Goal: Task Accomplishment & Management: Manage account settings

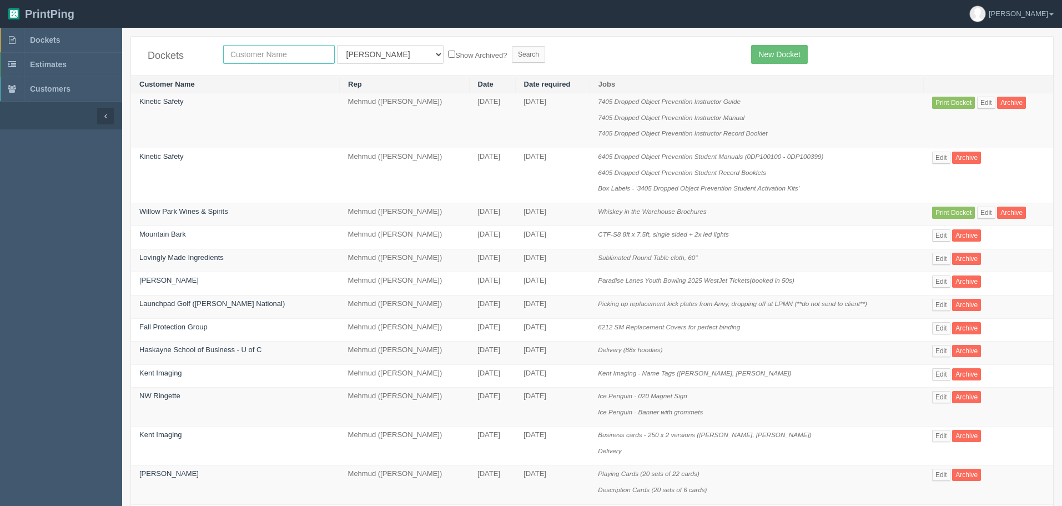
drag, startPoint x: 253, startPoint y: 58, endPoint x: 240, endPoint y: 47, distance: 16.5
click at [252, 56] on input "text" at bounding box center [279, 54] width 112 height 19
type input "falltech"
click at [512, 46] on input "Search" at bounding box center [528, 54] width 33 height 17
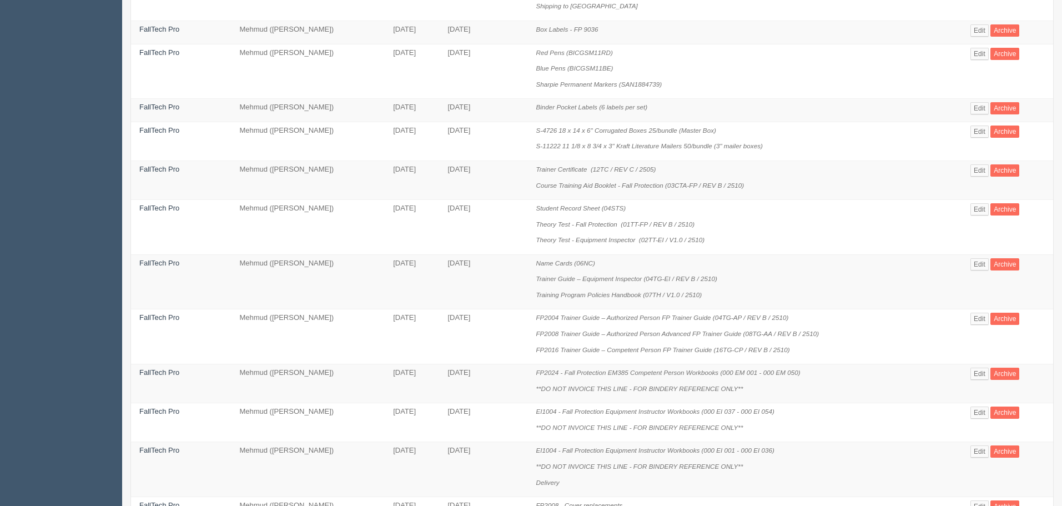
scroll to position [173, 0]
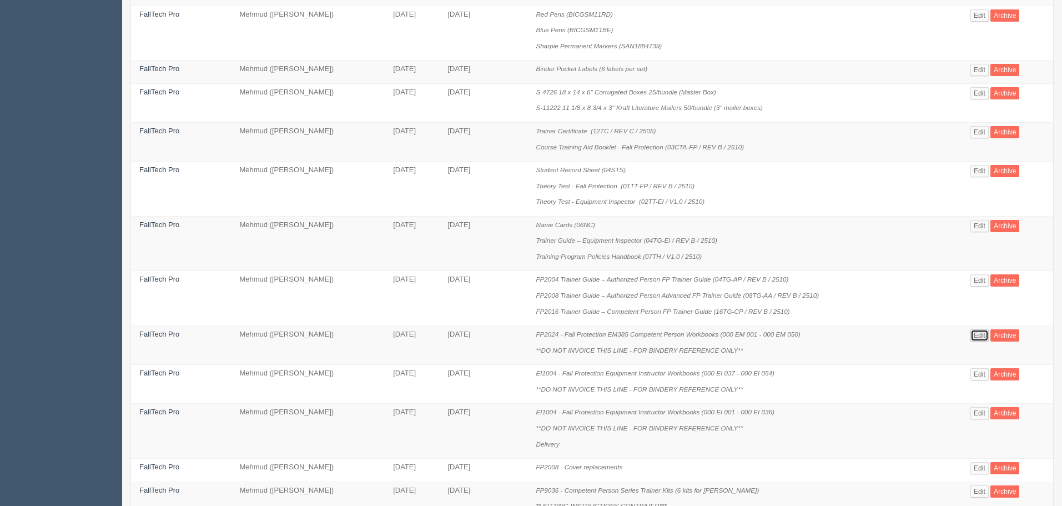
click at [984, 335] on link "Edit" at bounding box center [980, 335] width 18 height 12
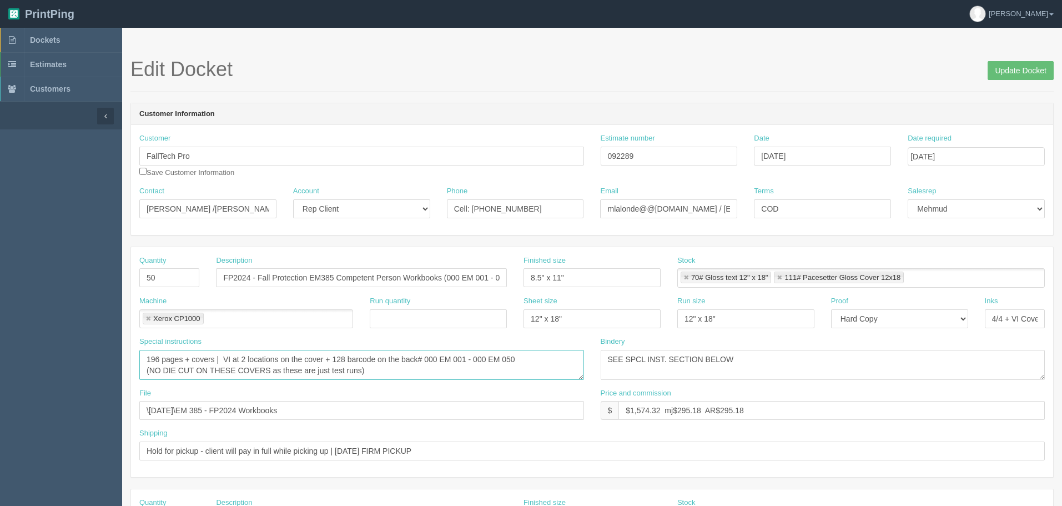
drag, startPoint x: 214, startPoint y: 356, endPoint x: 104, endPoint y: 341, distance: 111.5
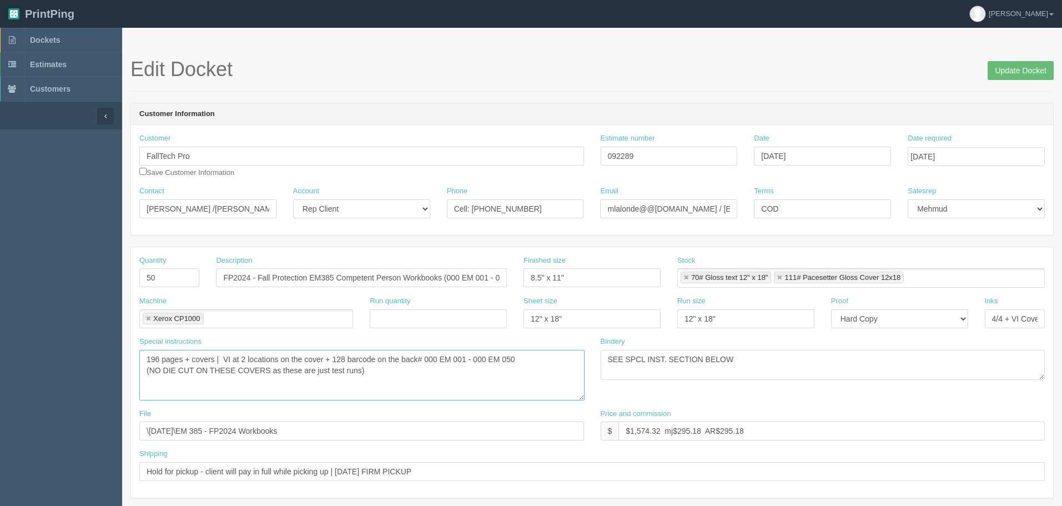
drag, startPoint x: 578, startPoint y: 375, endPoint x: 579, endPoint y: 400, distance: 25.5
click at [579, 400] on textarea "196 pages + covers | VI at 2 locations on the cover + 128 barcode on the back# …" at bounding box center [361, 375] width 445 height 51
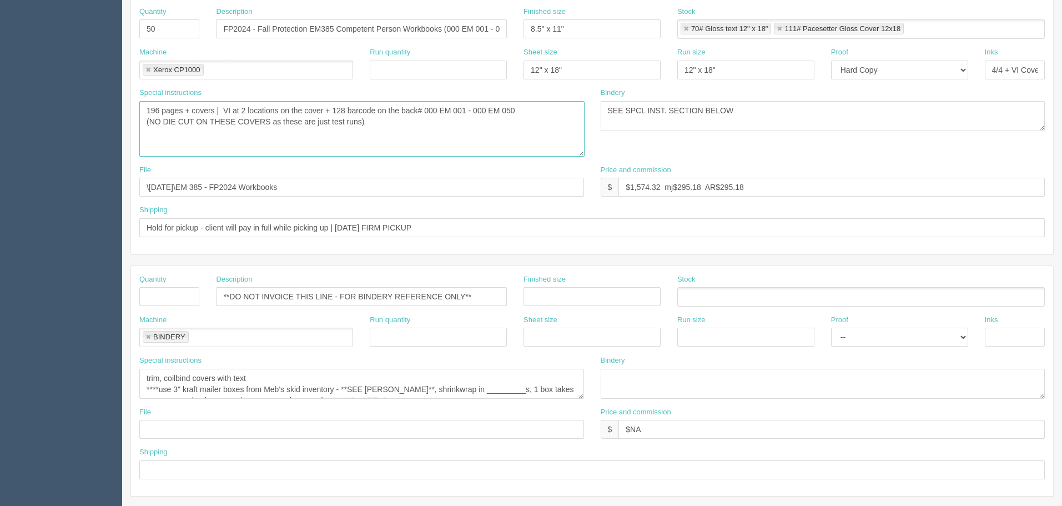
scroll to position [333, 0]
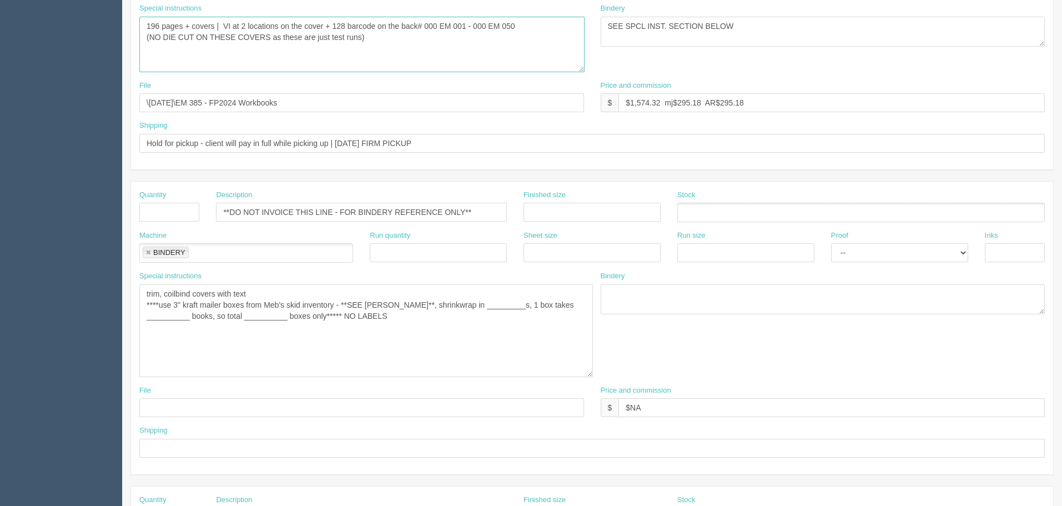
drag, startPoint x: 581, startPoint y: 313, endPoint x: 590, endPoint y: 376, distance: 63.9
click at [590, 376] on textarea "trim, coilbind covers with text ****use 3" kraft mailer boxes from Meb's skid i…" at bounding box center [366, 330] width 454 height 93
